Goal: Check status: Check status

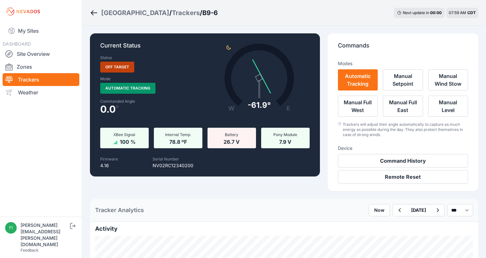
scroll to position [239, 0]
click at [93, 13] on icon "Breadcrumb" at bounding box center [94, 13] width 6 height 1
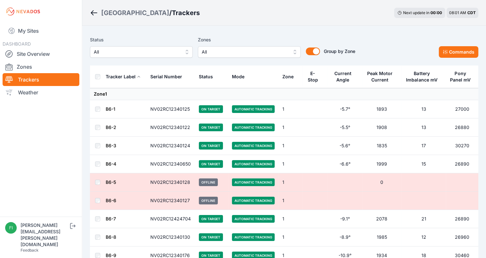
click at [244, 51] on span "All" at bounding box center [245, 52] width 86 height 8
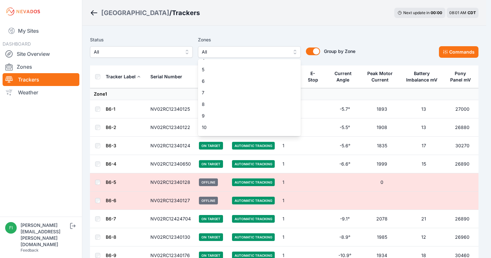
scroll to position [44, 0]
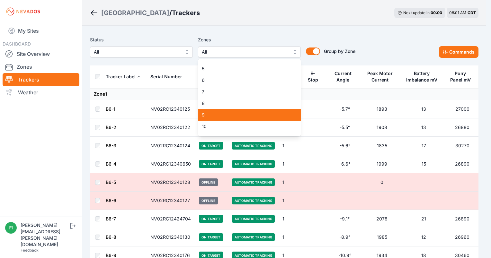
click at [277, 112] on span "9" at bounding box center [245, 115] width 87 height 6
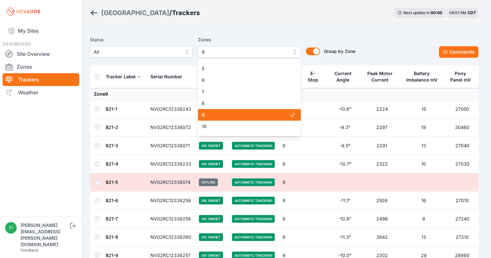
click at [277, 112] on span "9" at bounding box center [245, 115] width 87 height 6
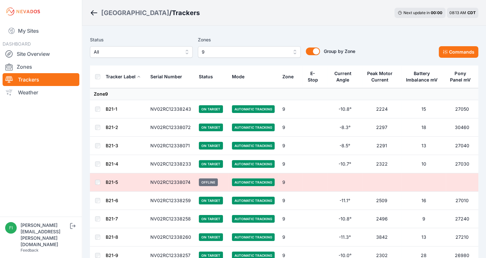
click at [280, 48] on button "9" at bounding box center [249, 52] width 103 height 12
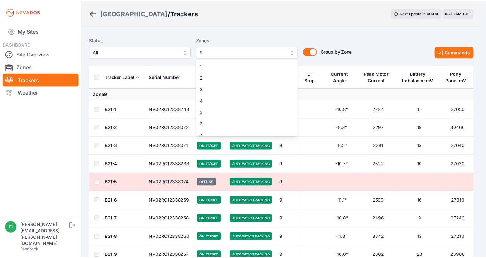
scroll to position [28, 0]
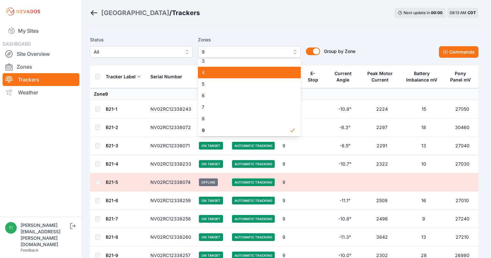
click at [273, 75] on span "4" at bounding box center [245, 72] width 87 height 6
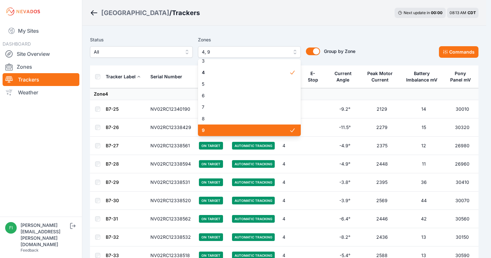
click at [281, 130] on span "9" at bounding box center [245, 130] width 87 height 6
